Goal: Task Accomplishment & Management: Complete application form

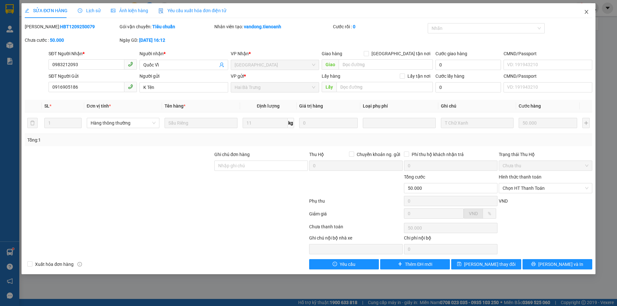
click at [588, 12] on icon "close" at bounding box center [586, 11] width 5 height 5
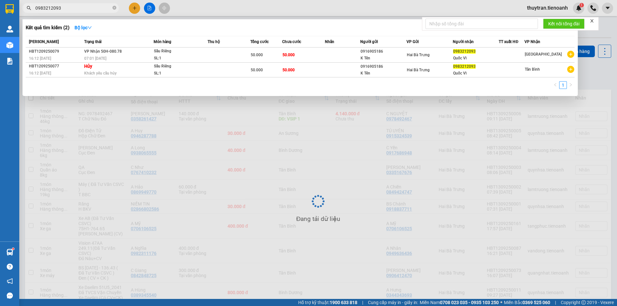
click at [61, 5] on input "0983212093" at bounding box center [73, 7] width 76 height 7
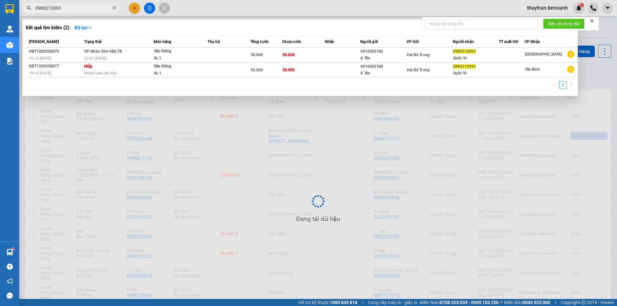
click at [61, 5] on input "0983212093" at bounding box center [73, 7] width 76 height 7
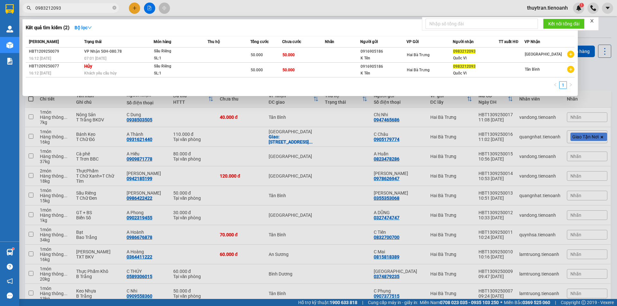
paste input "09592020"
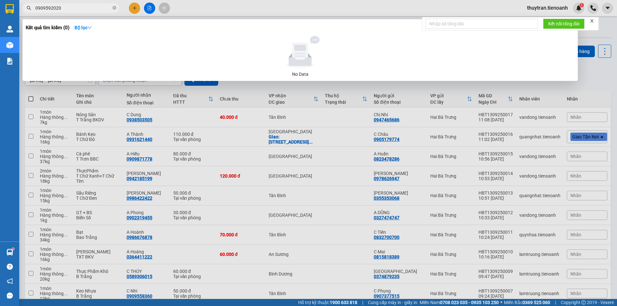
type input "0909592020"
drag, startPoint x: 188, startPoint y: 13, endPoint x: 145, endPoint y: 18, distance: 44.0
click at [187, 13] on div at bounding box center [308, 153] width 617 height 306
click at [114, 8] on icon "close-circle" at bounding box center [114, 8] width 4 height 4
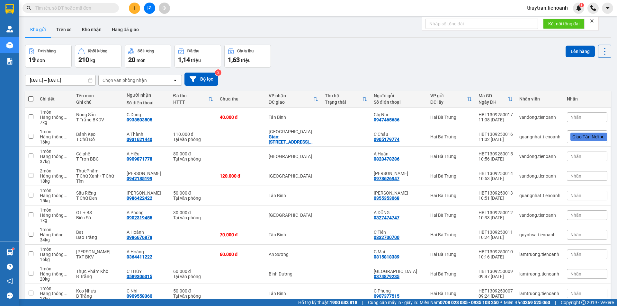
paste input "0968762193"
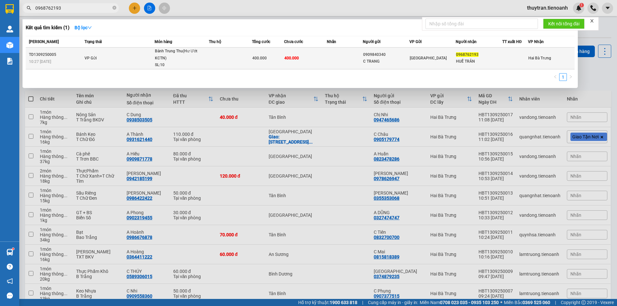
type input "0968762193"
click at [209, 62] on td at bounding box center [230, 59] width 43 height 22
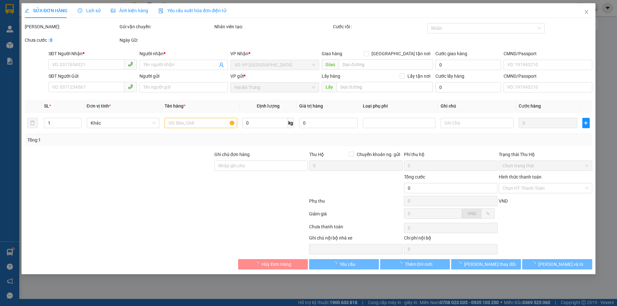
type input "0968762193"
type input "HUẾ TRÂN"
type input "0909840340"
type input "C TRANG"
type input "400.000"
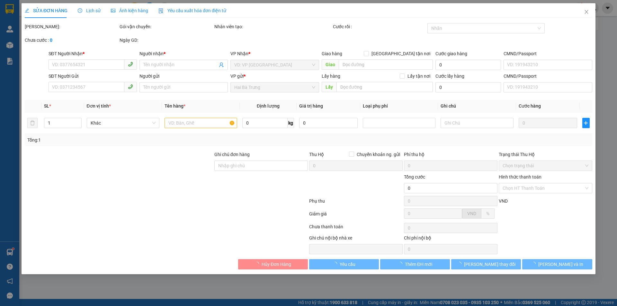
type input "400.000"
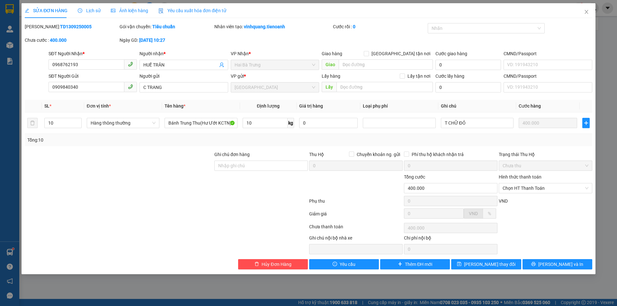
click at [94, 10] on span "Lịch sử" at bounding box center [89, 10] width 23 height 5
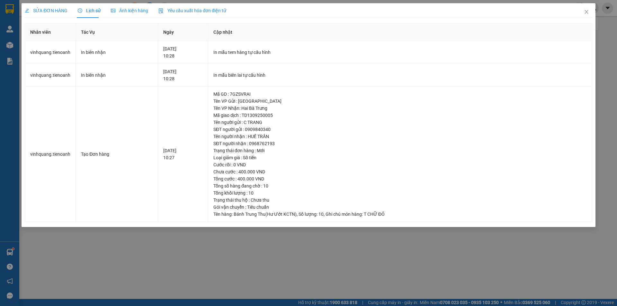
click at [49, 14] on div "SỬA ĐƠN HÀNG" at bounding box center [46, 10] width 43 height 7
